Goal: Entertainment & Leisure: Consume media (video, audio)

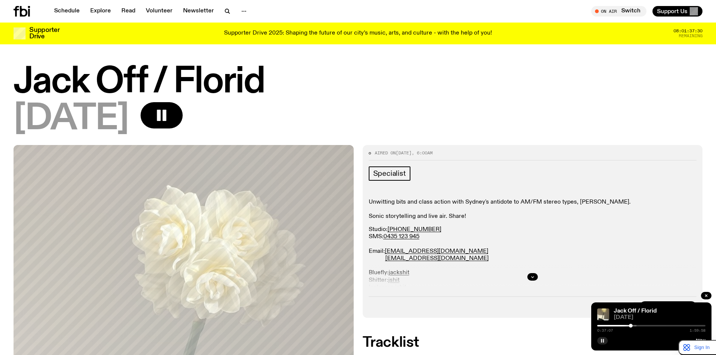
scroll to position [245, 0]
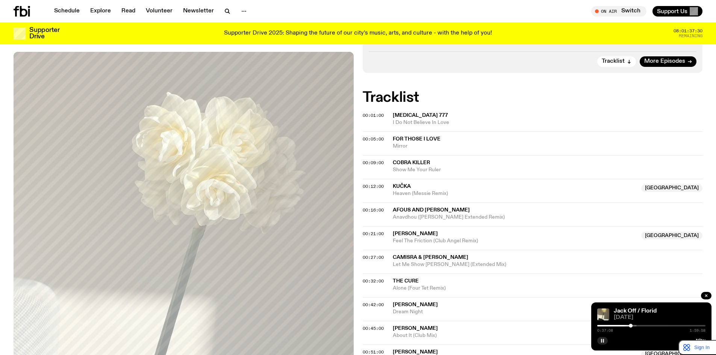
click at [601, 339] on icon "button" at bounding box center [602, 340] width 5 height 5
click at [601, 342] on icon "button" at bounding box center [602, 341] width 3 height 4
click at [373, 117] on span "00:01:00" at bounding box center [372, 115] width 21 height 6
click at [604, 340] on icon "button" at bounding box center [602, 340] width 5 height 5
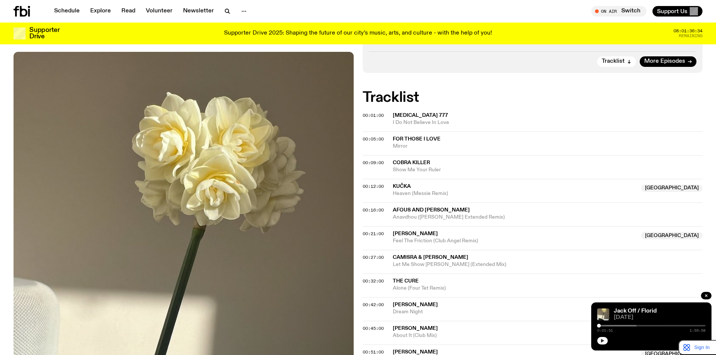
click at [600, 338] on button "button" at bounding box center [602, 341] width 11 height 8
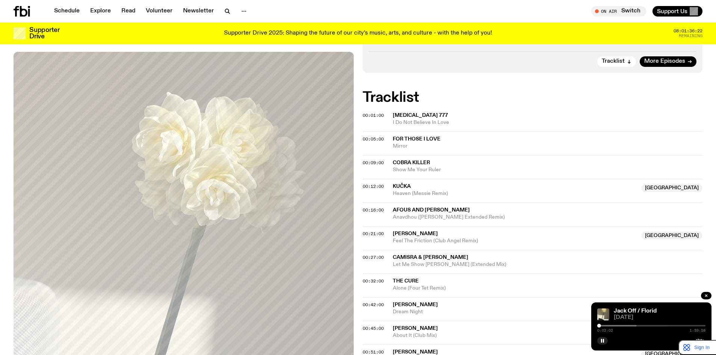
click at [673, 310] on div "Jack Off / Florid" at bounding box center [658, 311] width 93 height 6
click at [707, 296] on icon "button" at bounding box center [706, 295] width 5 height 5
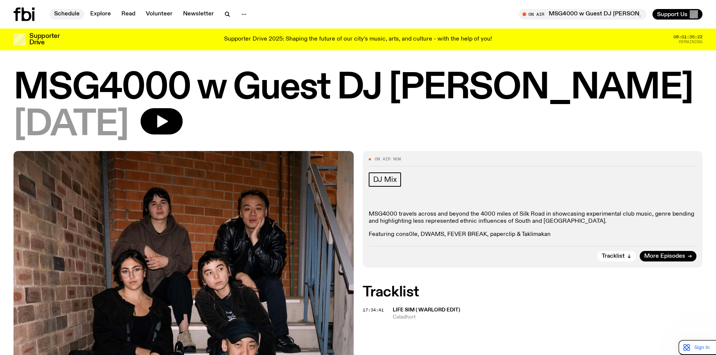
click at [67, 14] on link "Schedule" at bounding box center [67, 14] width 35 height 11
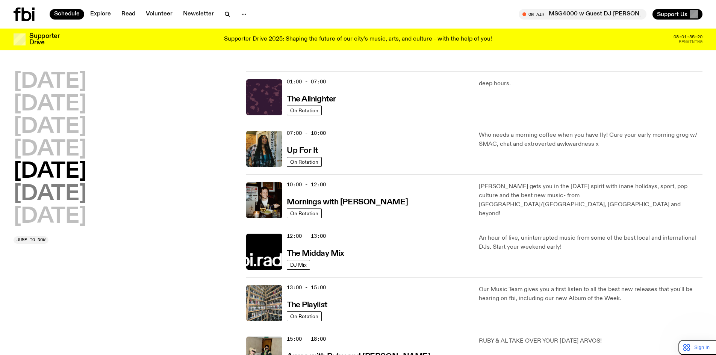
click at [71, 192] on h2 "[DATE]" at bounding box center [50, 194] width 73 height 21
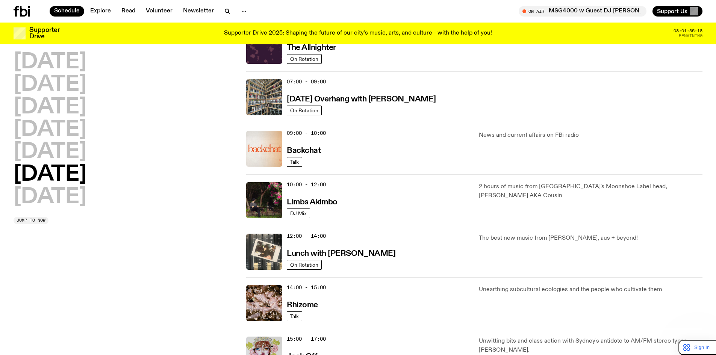
scroll to position [209, 0]
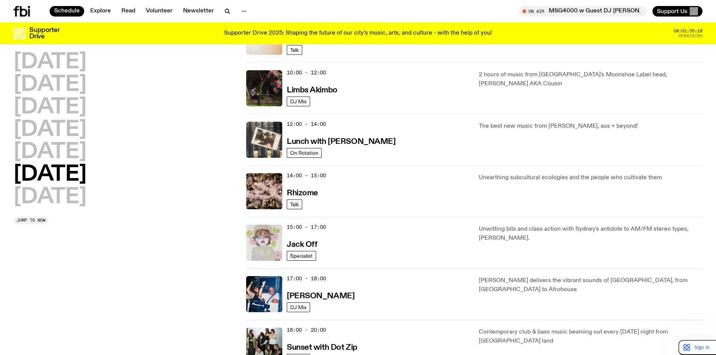
click at [266, 236] on img at bounding box center [264, 243] width 36 height 36
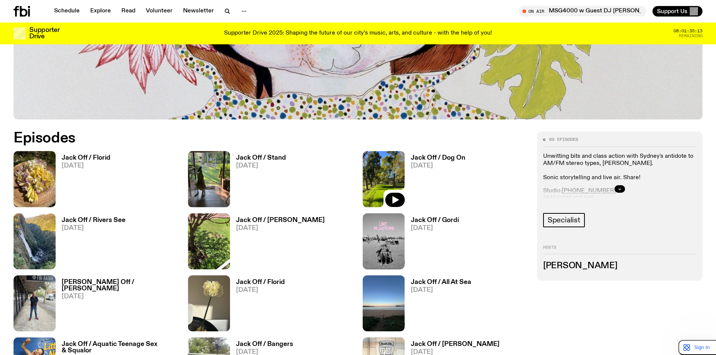
scroll to position [562, 0]
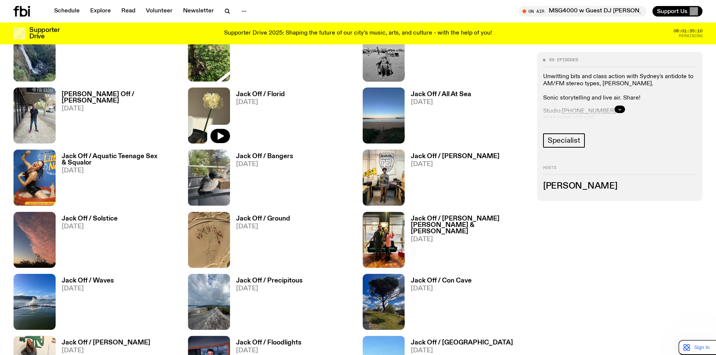
click at [202, 98] on img at bounding box center [209, 116] width 42 height 56
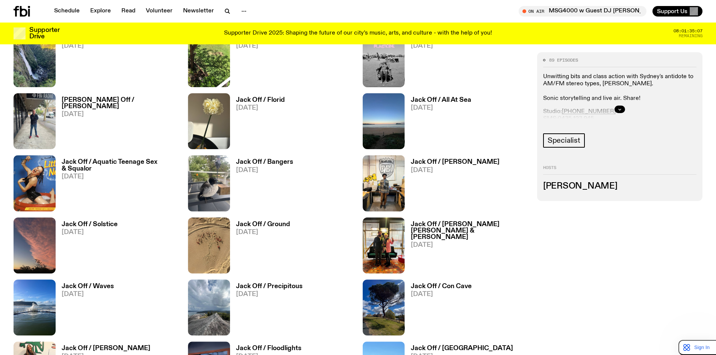
scroll to position [556, 0]
click at [34, 104] on img at bounding box center [35, 122] width 42 height 56
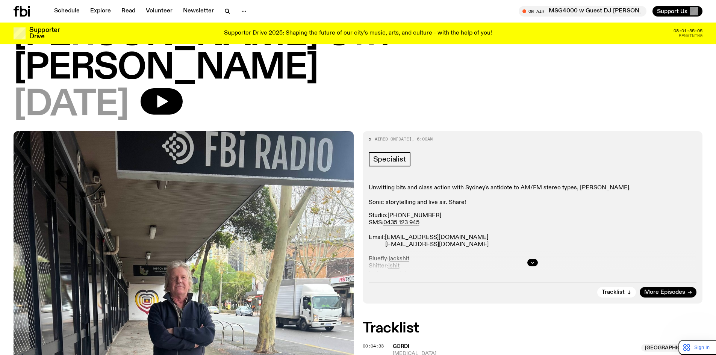
scroll to position [121, 0]
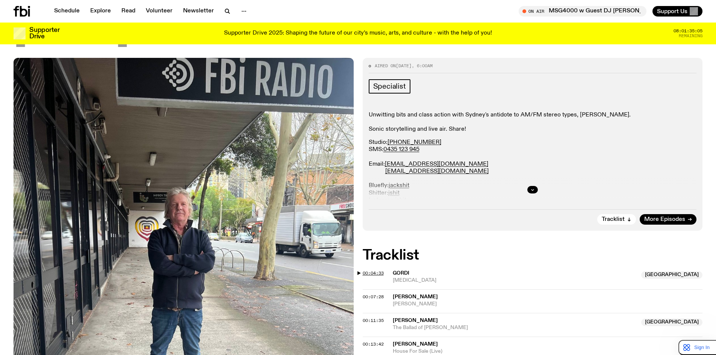
click at [380, 270] on span "00:04:33" at bounding box center [372, 273] width 21 height 6
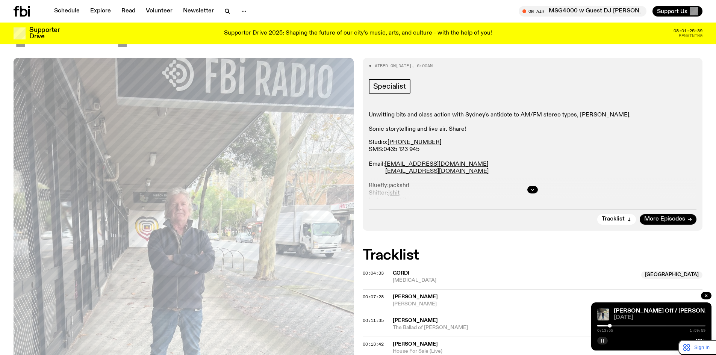
click at [603, 343] on button "button" at bounding box center [602, 341] width 11 height 8
